Goal: Information Seeking & Learning: Find specific fact

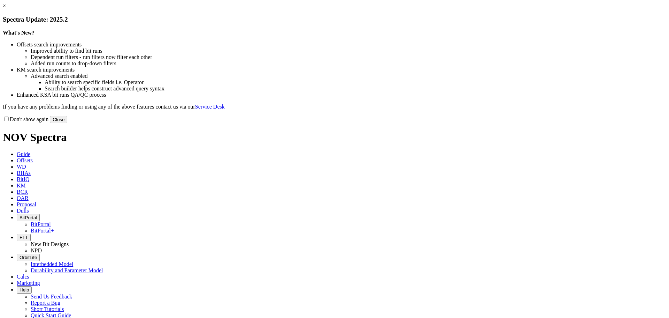
click at [67, 123] on button "Close" at bounding box center [58, 119] width 17 height 7
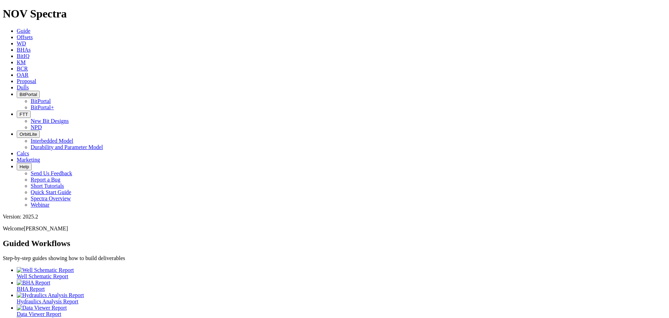
click at [17, 59] on icon at bounding box center [17, 62] width 0 height 6
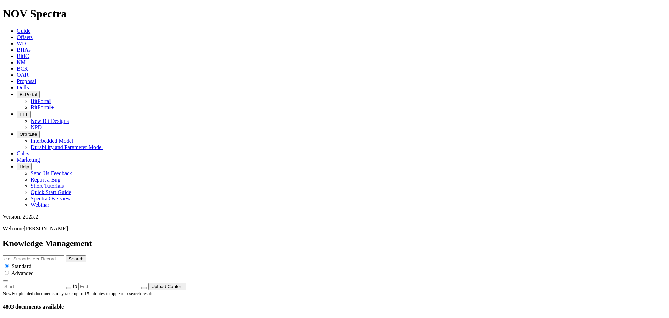
click at [64, 255] on input "text" at bounding box center [34, 258] width 62 height 7
type input "make-up torque"
click at [66, 255] on button "Search" at bounding box center [76, 258] width 20 height 7
click at [64, 255] on input "make-up torque" at bounding box center [34, 258] width 62 height 7
type input "make-up torque guidance"
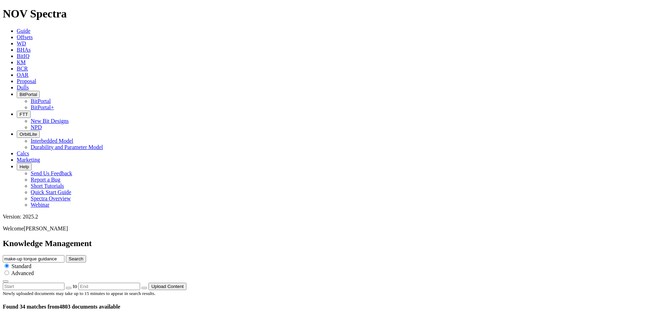
click at [66, 255] on button "Search" at bounding box center [76, 258] width 20 height 7
drag, startPoint x: 323, startPoint y: 37, endPoint x: 297, endPoint y: 37, distance: 26.2
click at [297, 238] on div "Knowledge Management make-up torque guidance Search Standard Advanced to Upload…" at bounding box center [335, 263] width 664 height 51
type input "torque guidance"
click at [86, 255] on button "Search" at bounding box center [76, 258] width 20 height 7
